Goal: Transaction & Acquisition: Download file/media

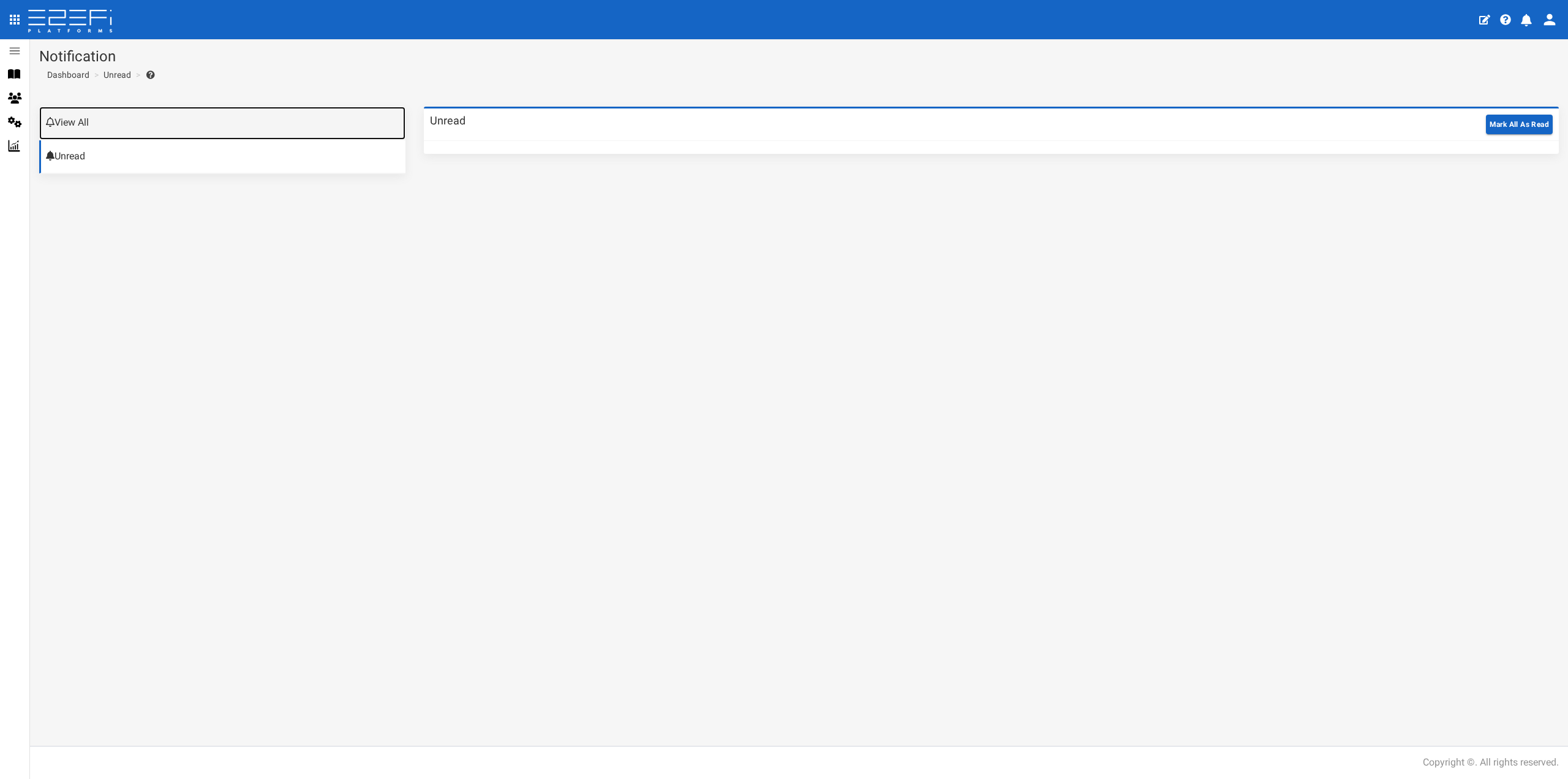
click at [86, 127] on link "View All" at bounding box center [222, 123] width 366 height 33
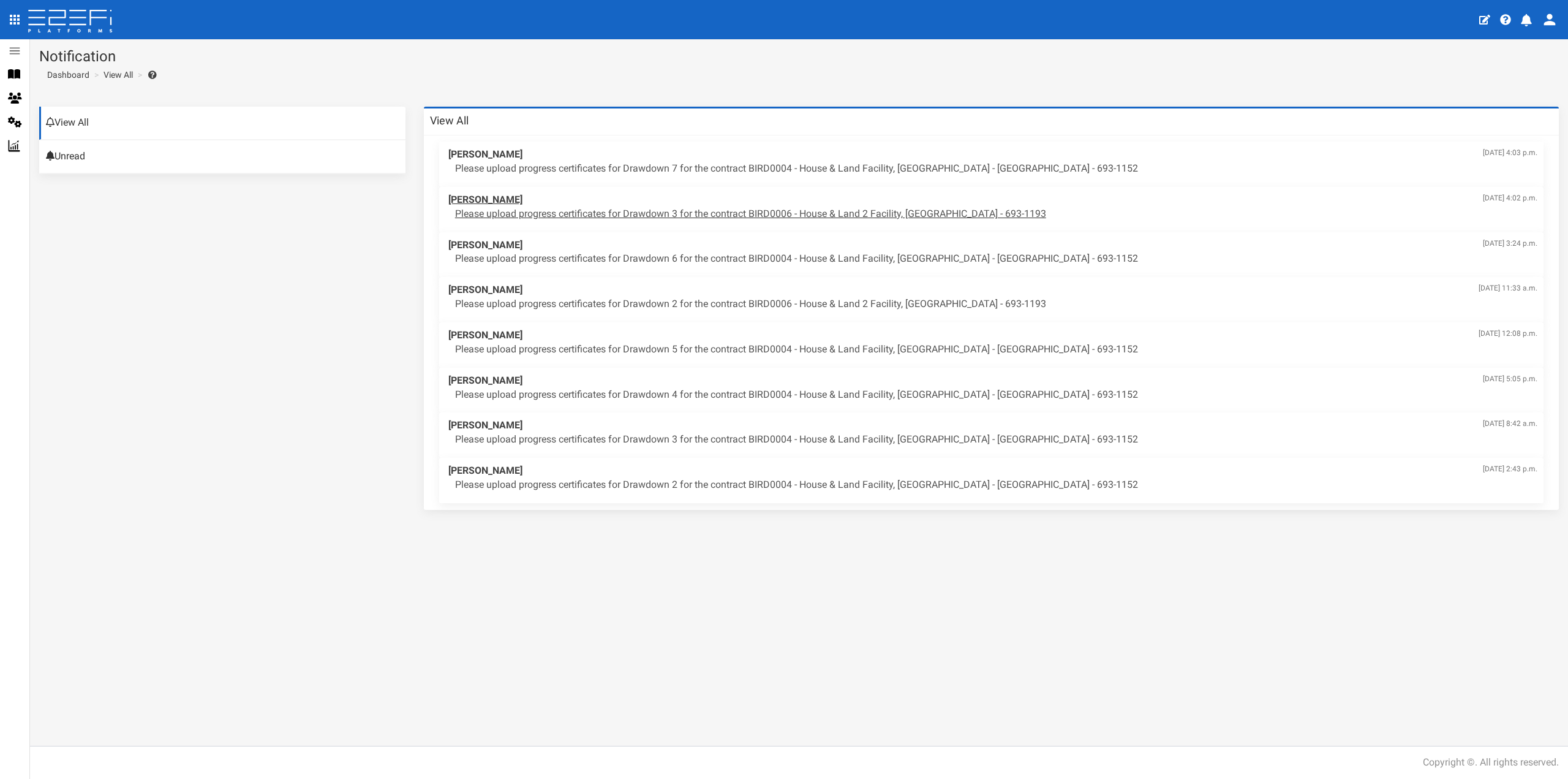
click at [633, 209] on p "Please upload progress certificates for Drawdown 3 for the contract BIRD0006 - …" at bounding box center [996, 214] width 1082 height 14
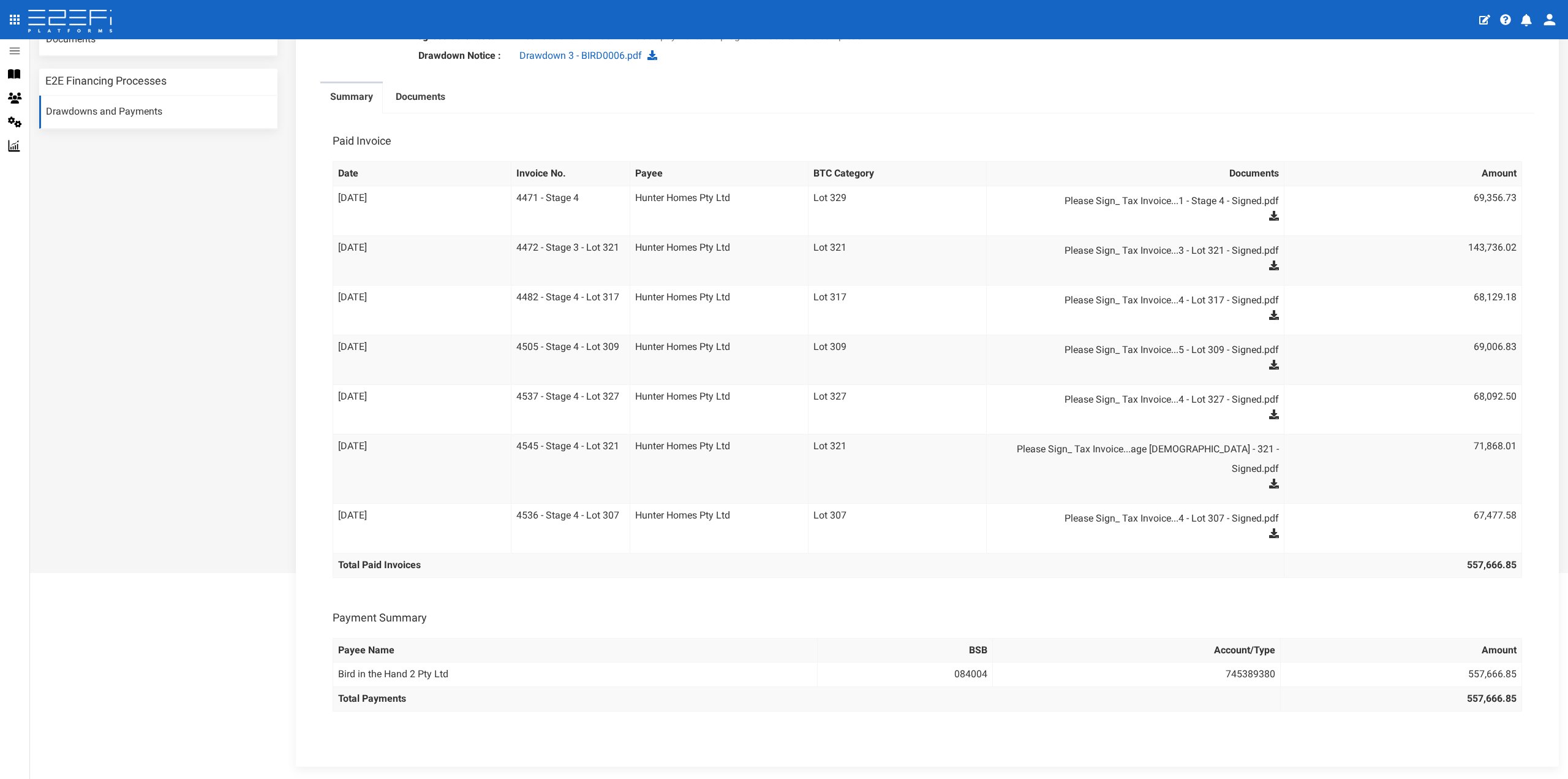
scroll to position [184, 0]
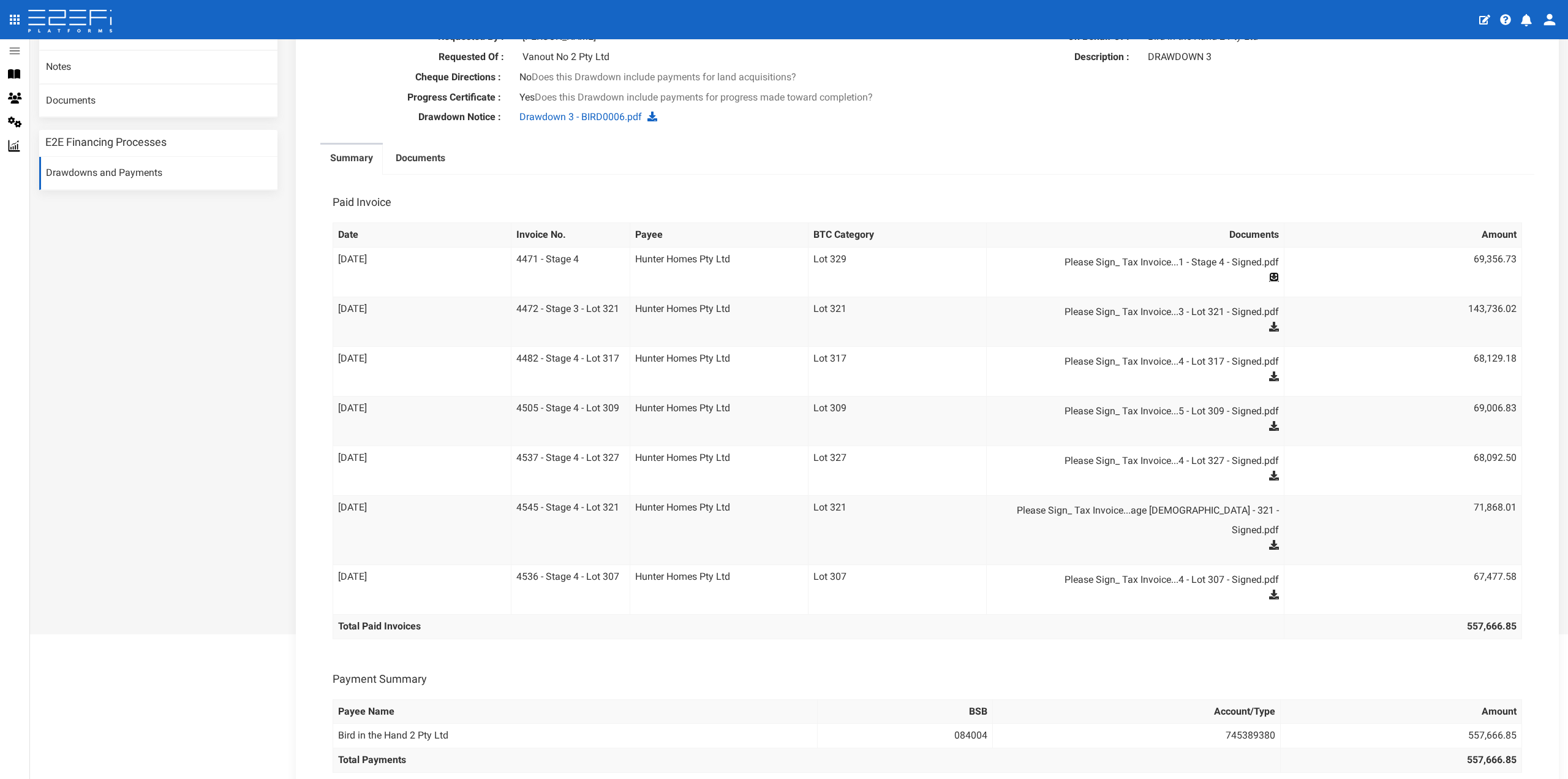
click at [1269, 278] on icon at bounding box center [1274, 277] width 10 height 10
click at [1269, 322] on icon at bounding box center [1274, 327] width 10 height 10
click at [1269, 374] on icon at bounding box center [1274, 376] width 10 height 10
click at [1269, 426] on icon at bounding box center [1274, 426] width 10 height 10
click at [1269, 473] on icon at bounding box center [1274, 476] width 10 height 10
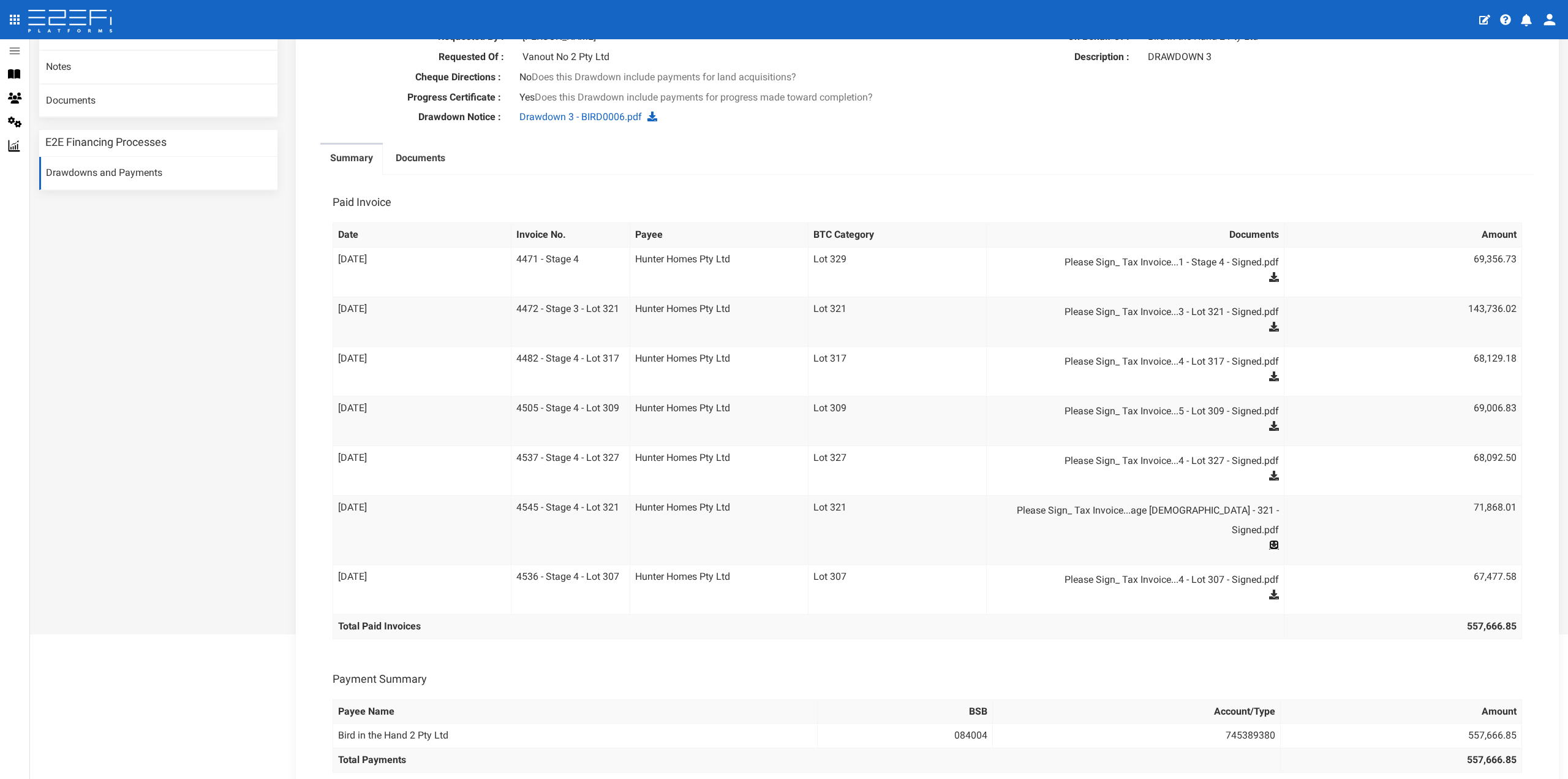
click at [1269, 540] on icon at bounding box center [1274, 545] width 10 height 10
click at [1269, 590] on icon at bounding box center [1274, 595] width 10 height 10
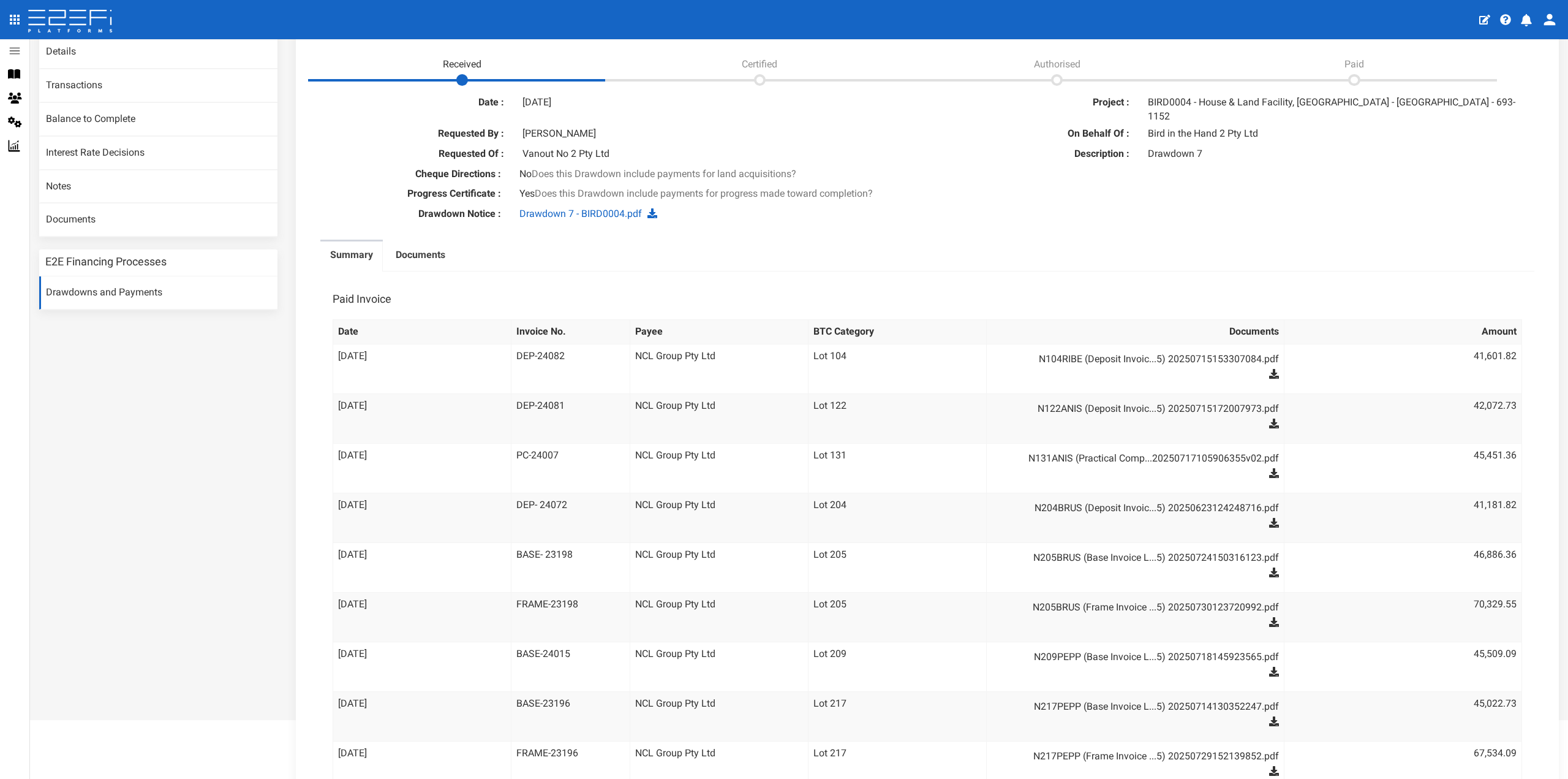
scroll to position [245, 0]
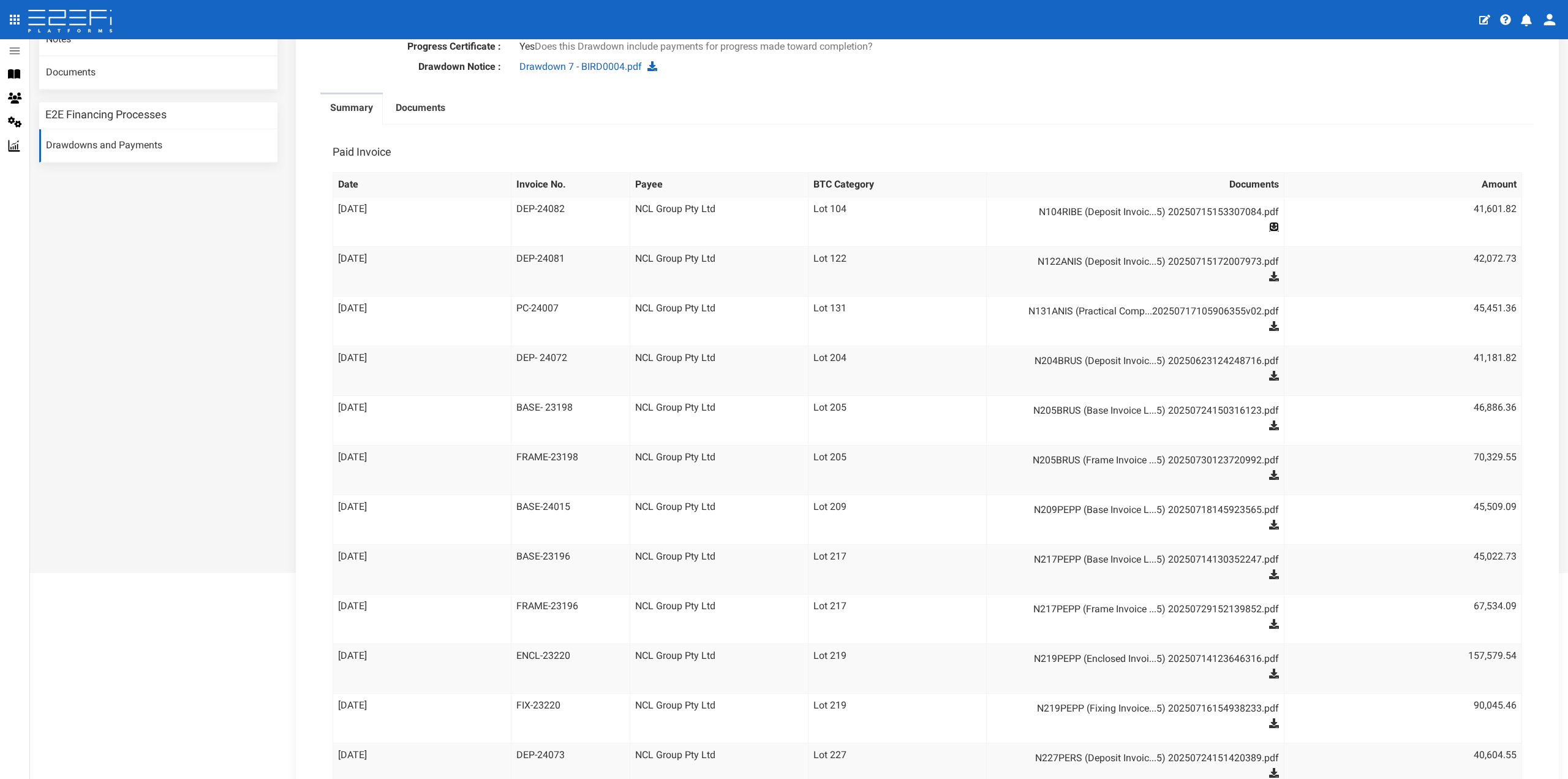
click at [1269, 222] on icon at bounding box center [1274, 227] width 10 height 10
click at [1269, 272] on icon at bounding box center [1274, 277] width 10 height 10
click at [1269, 321] on icon at bounding box center [1274, 326] width 10 height 10
click at [1269, 371] on icon at bounding box center [1274, 376] width 10 height 10
click at [1269, 420] on icon at bounding box center [1274, 425] width 10 height 10
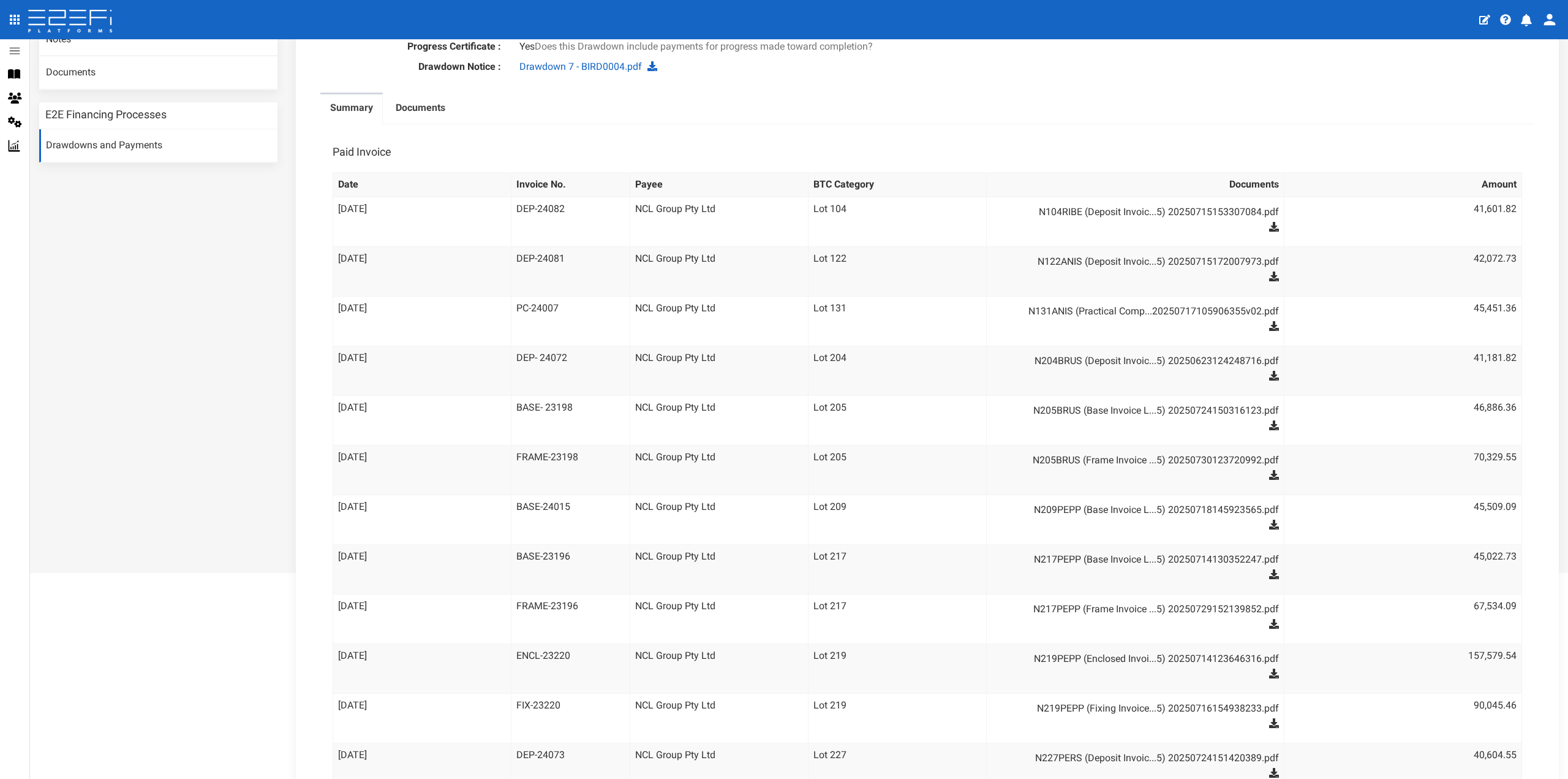
click at [1269, 470] on icon at bounding box center [1274, 475] width 10 height 10
click at [1269, 520] on icon at bounding box center [1274, 525] width 10 height 10
click at [1269, 569] on icon at bounding box center [1274, 574] width 10 height 10
click at [1269, 619] on icon at bounding box center [1274, 624] width 10 height 10
click at [1269, 669] on icon at bounding box center [1274, 674] width 10 height 10
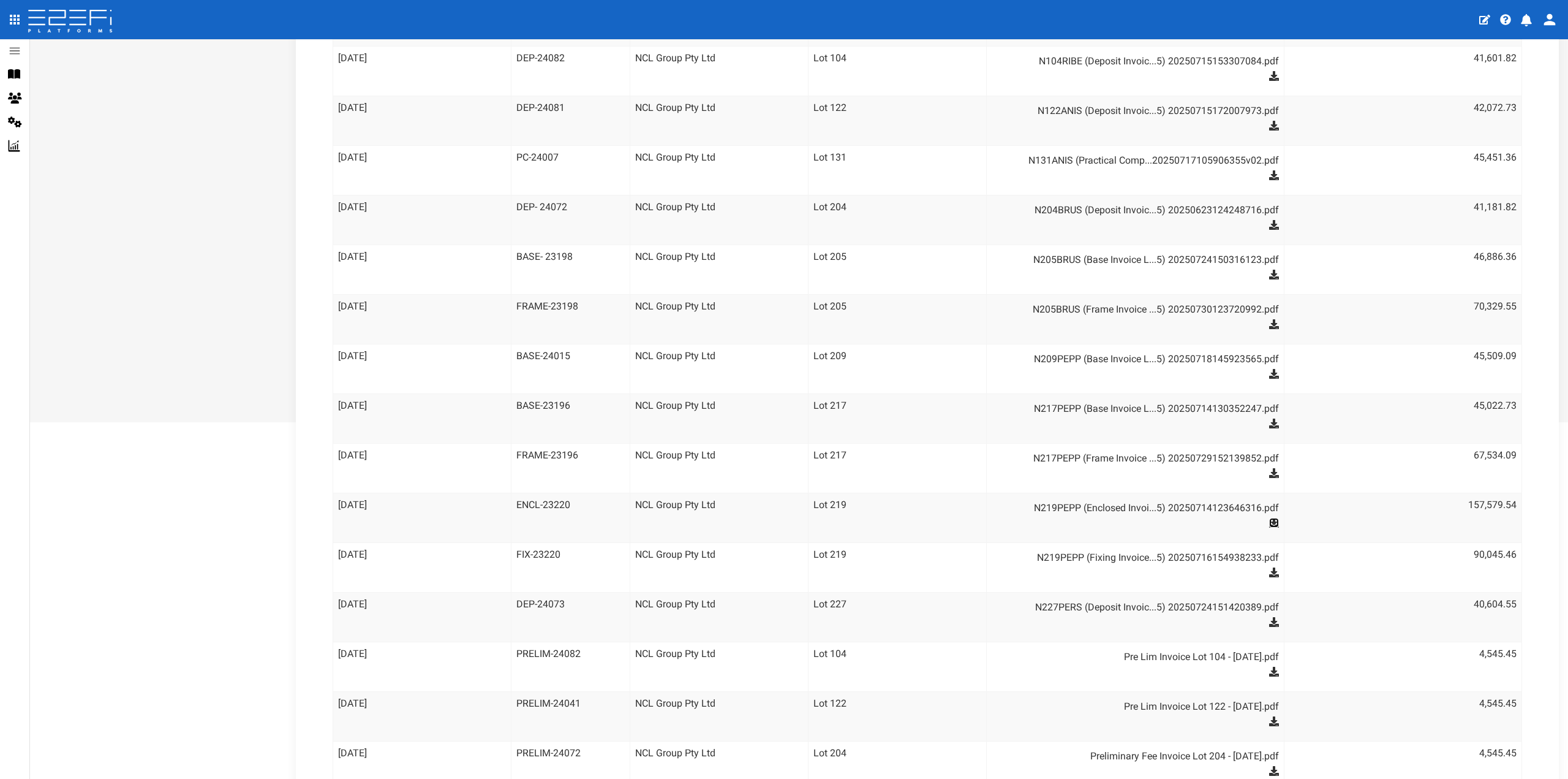
scroll to position [429, 0]
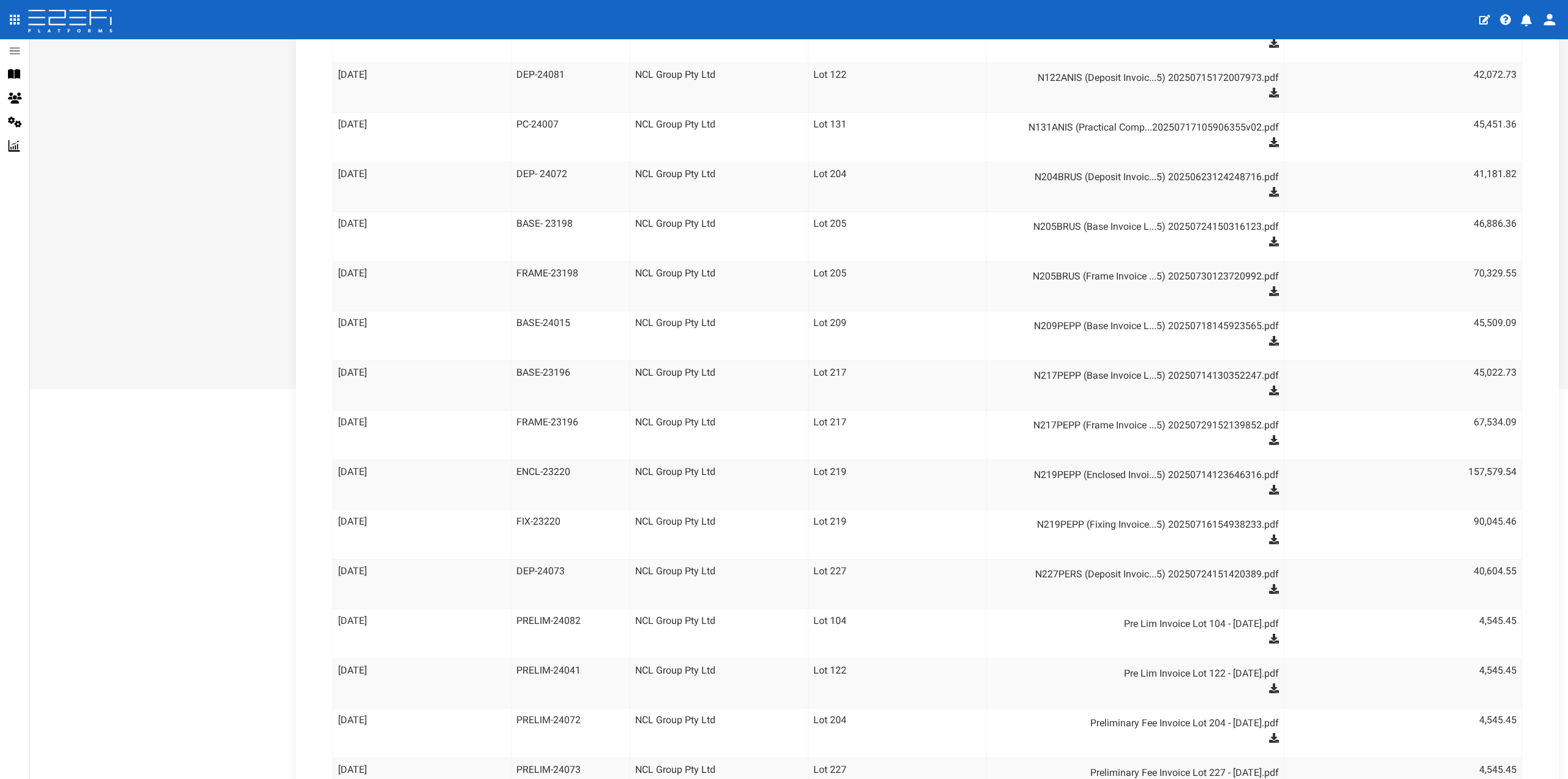
click at [1264, 533] on dd "N219PEPP (Fixing Invoice...5) 20250716154938233.pdf" at bounding box center [1141, 534] width 275 height 39
click at [1269, 535] on icon at bounding box center [1274, 540] width 10 height 10
click at [1269, 584] on icon at bounding box center [1274, 589] width 10 height 10
click at [1269, 634] on icon at bounding box center [1274, 639] width 10 height 10
click at [1269, 683] on icon at bounding box center [1274, 688] width 10 height 10
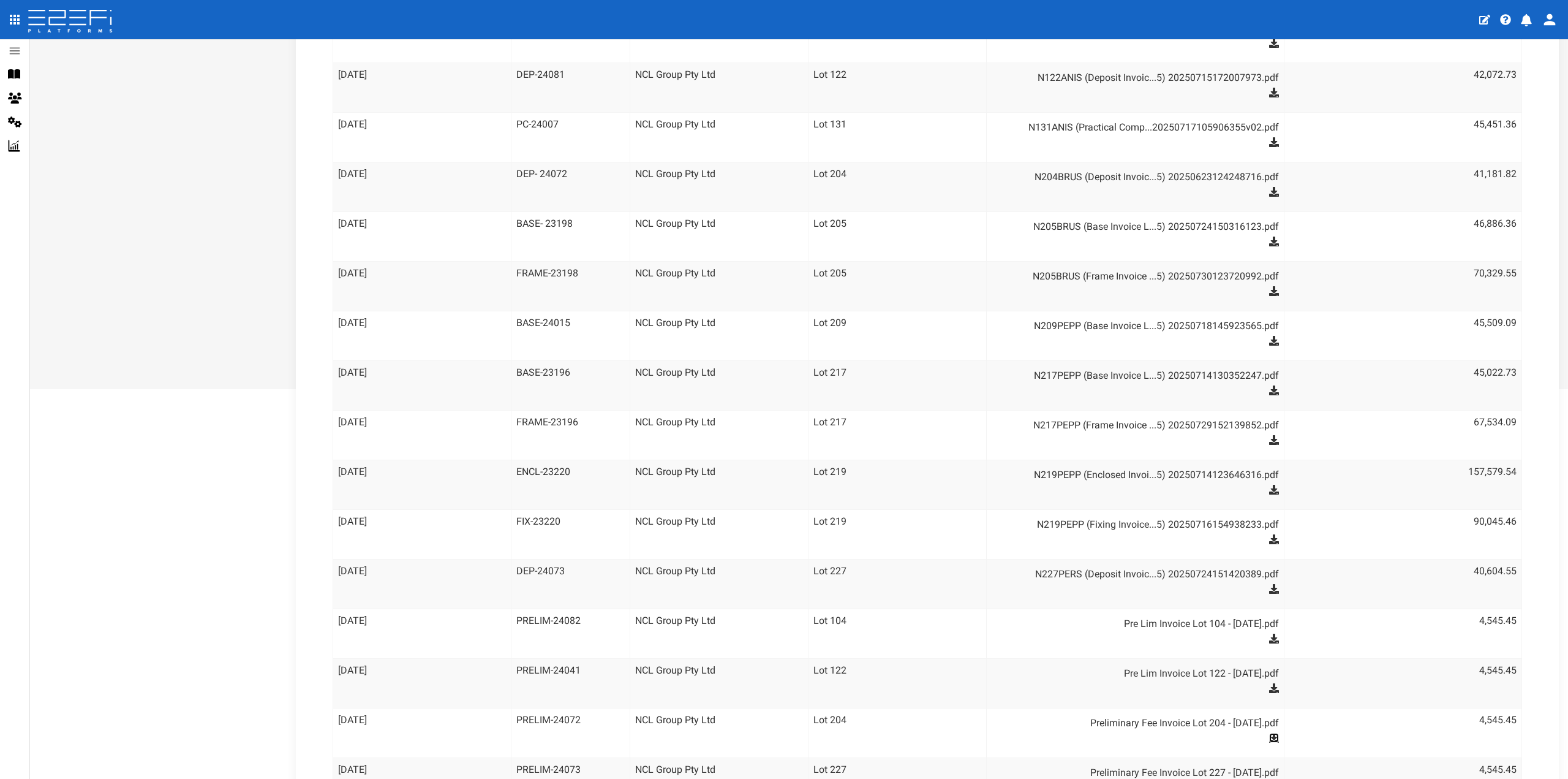
click at [1269, 733] on icon at bounding box center [1274, 738] width 10 height 10
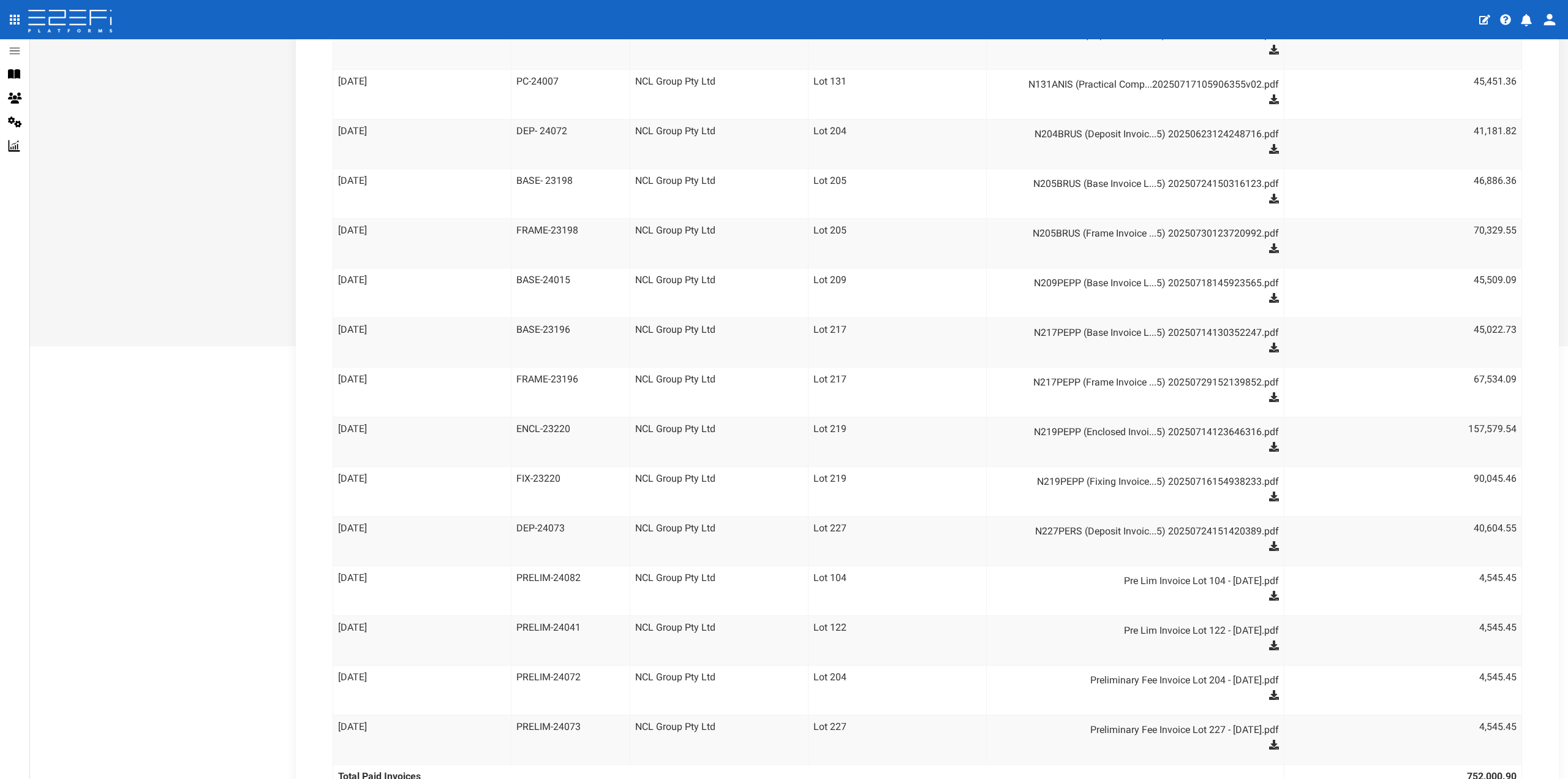
scroll to position [490, 0]
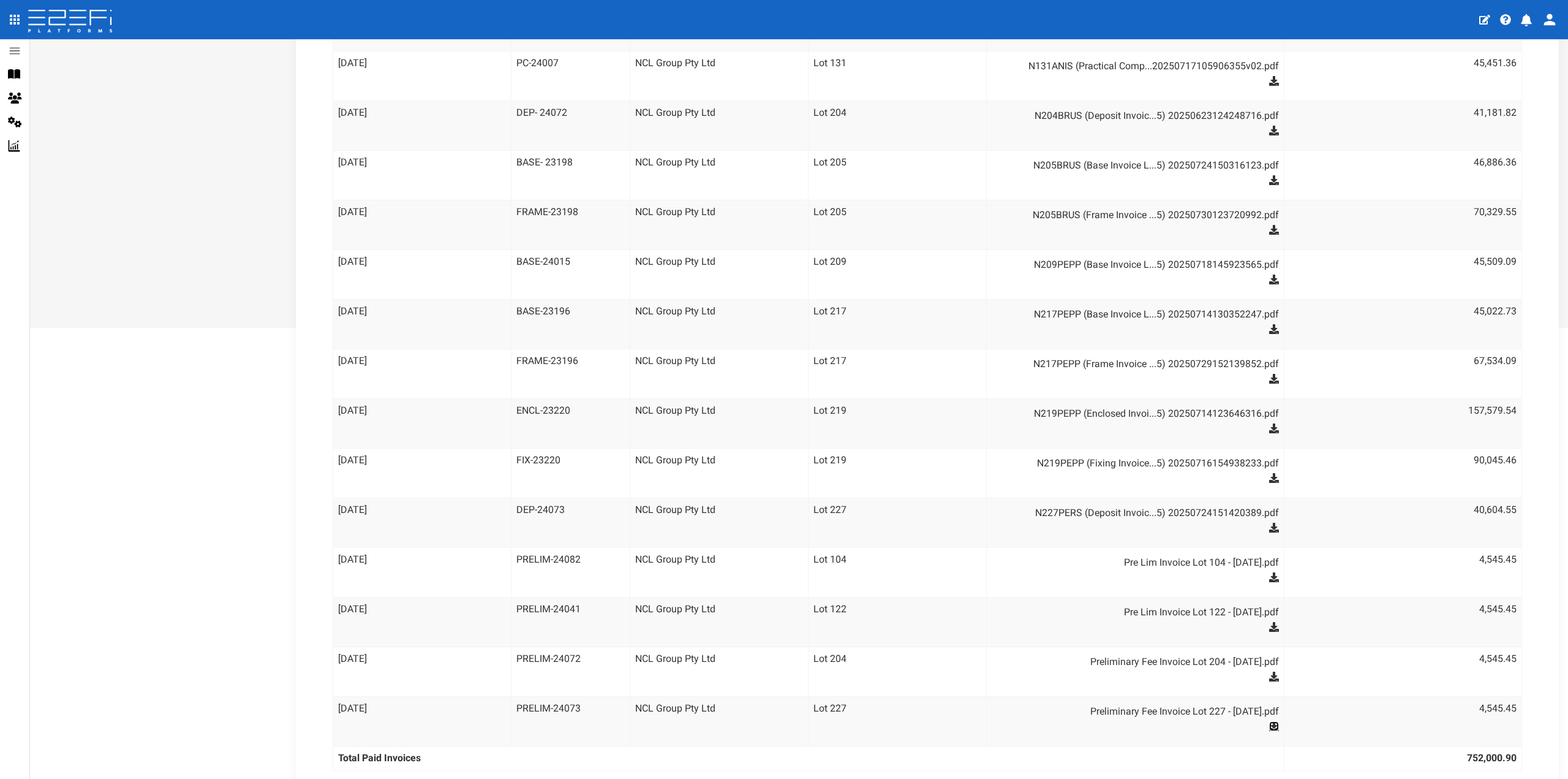
click at [1269, 721] on icon at bounding box center [1274, 726] width 10 height 10
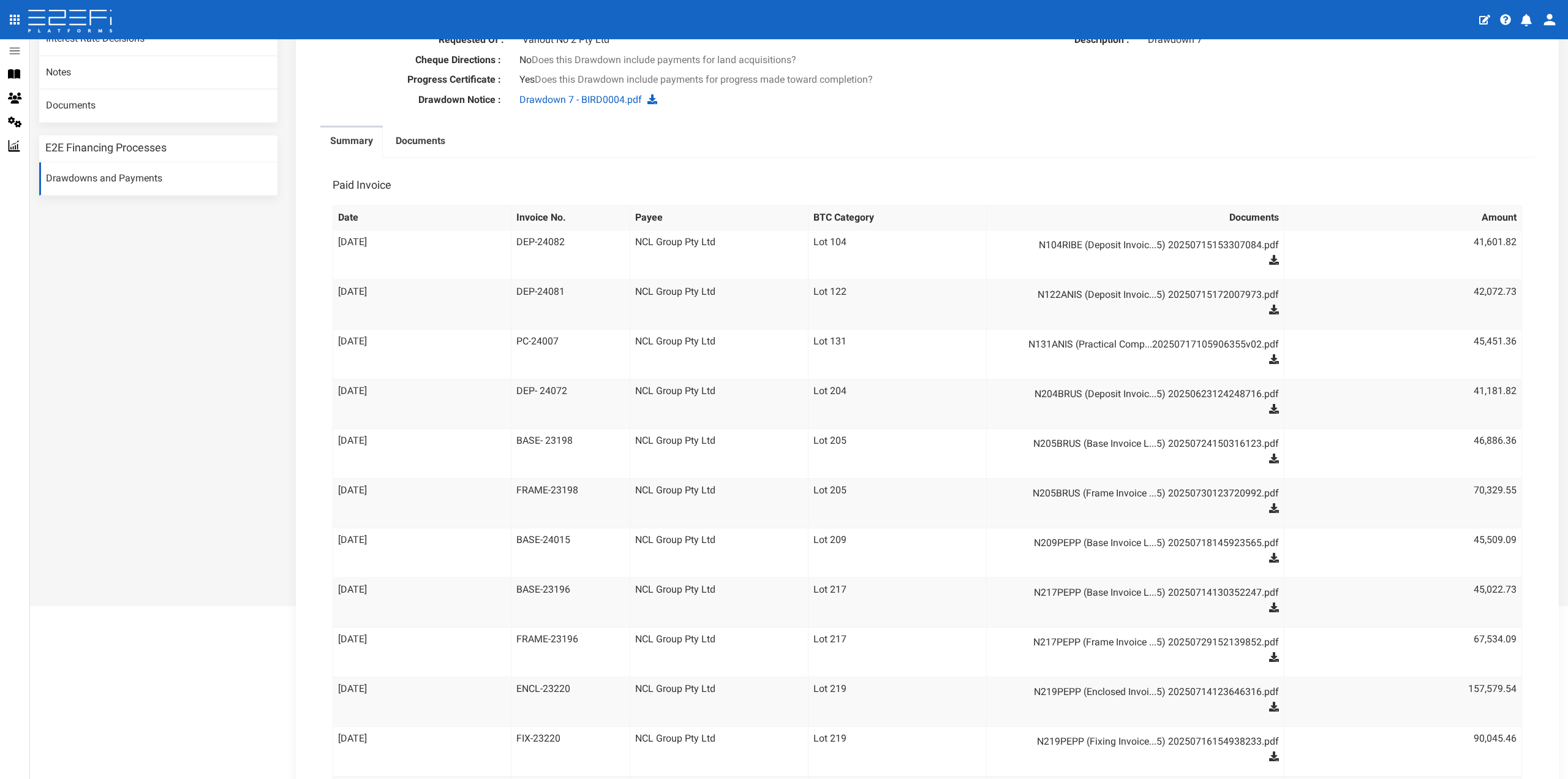
scroll to position [184, 0]
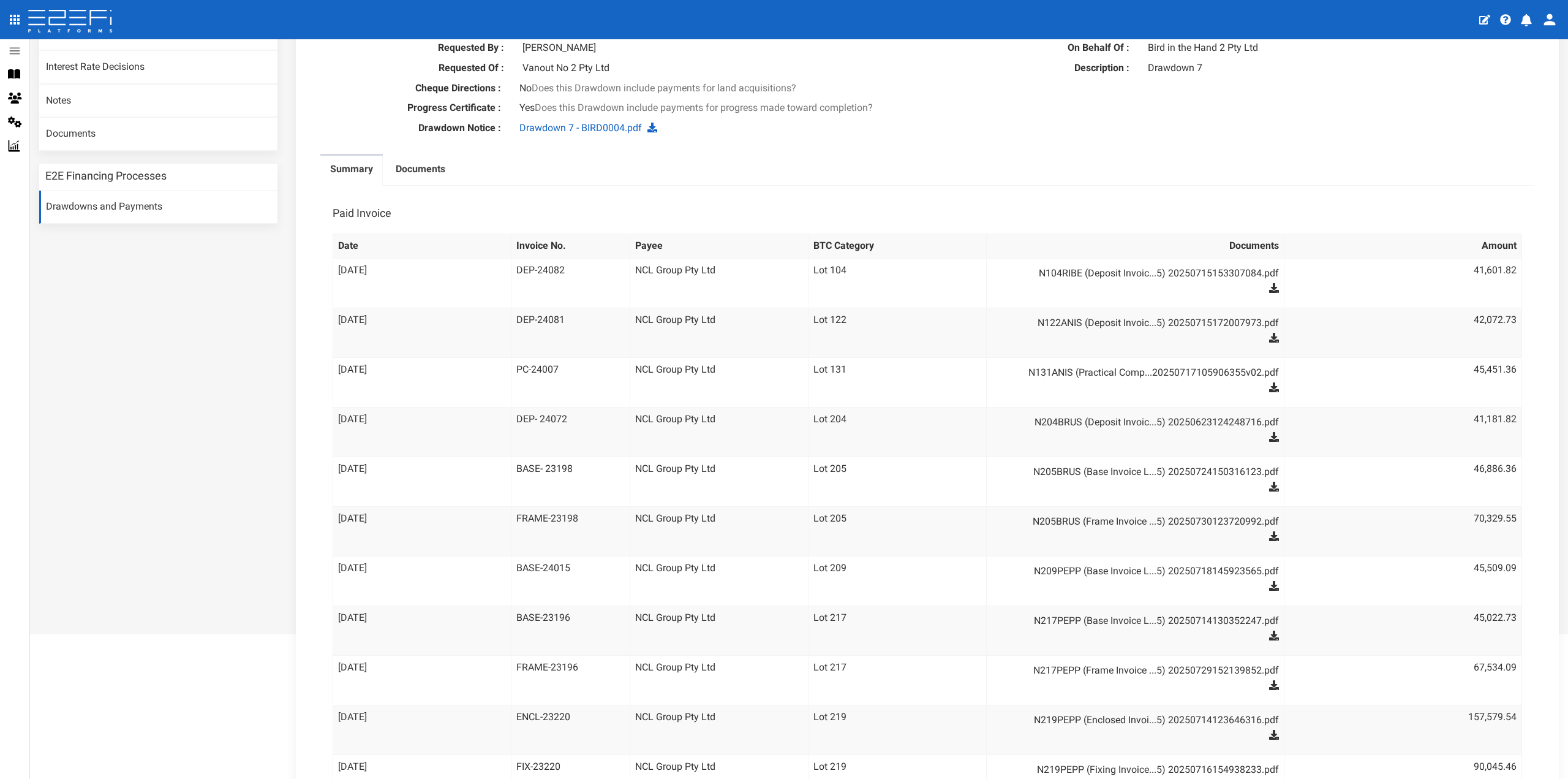
click at [336, 258] on td "15-07-2025" at bounding box center [422, 283] width 178 height 49
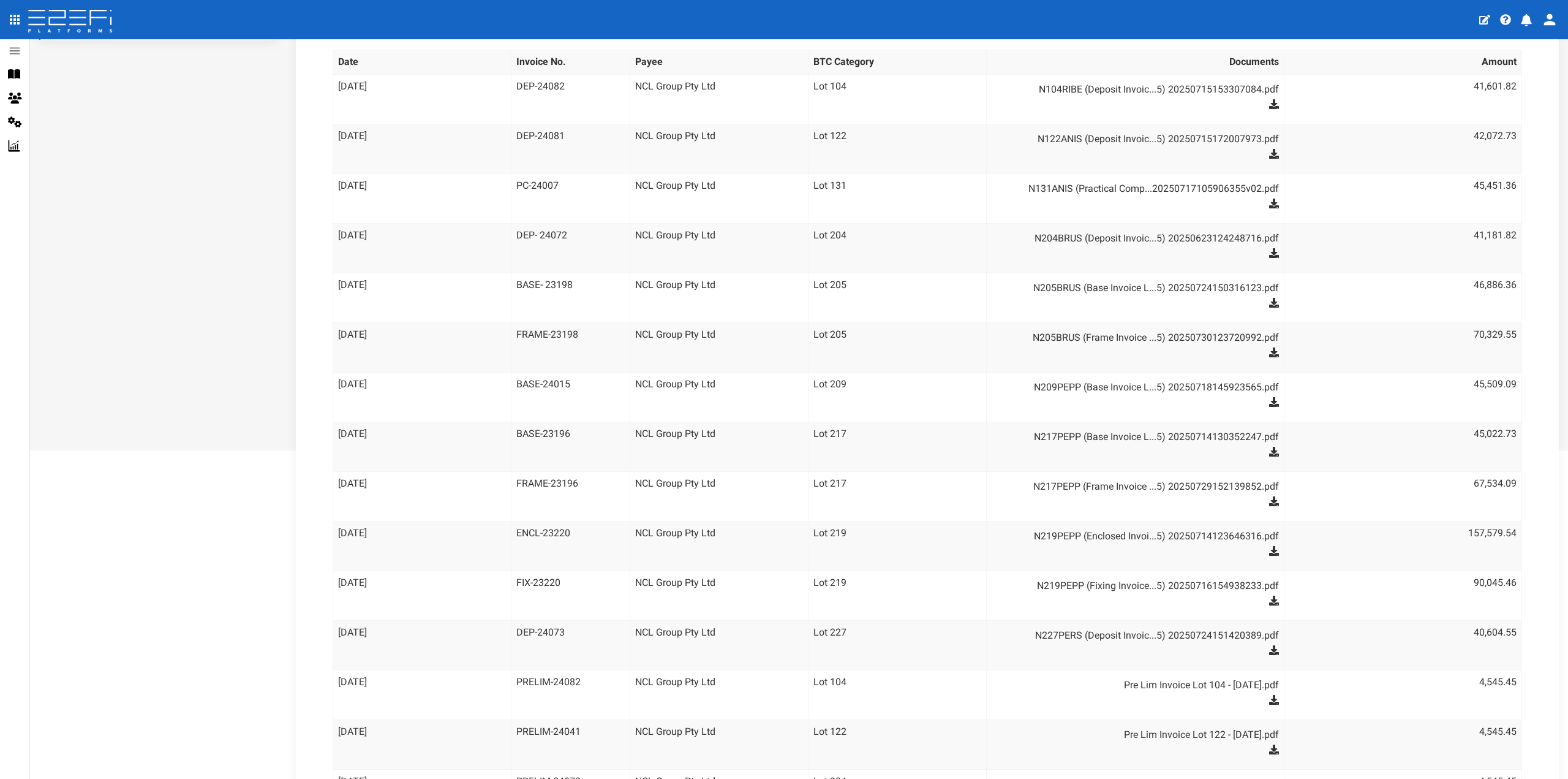
scroll to position [306, 0]
